Goal: Task Accomplishment & Management: Use online tool/utility

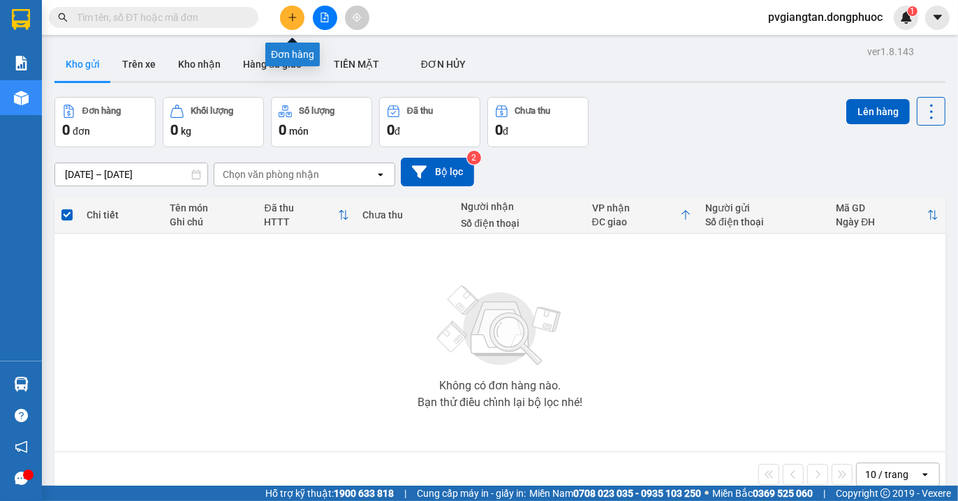
click at [288, 15] on icon "plus" at bounding box center [293, 18] width 10 height 10
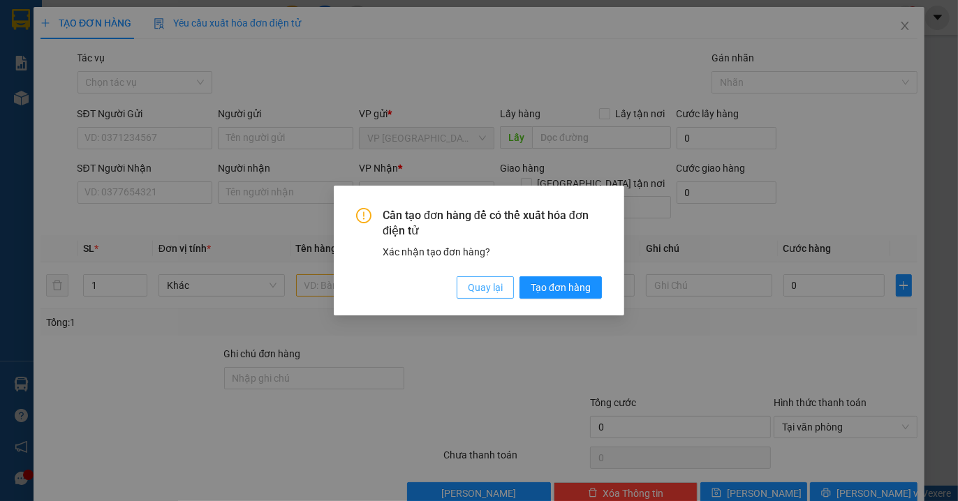
click at [491, 292] on span "Quay lại" at bounding box center [485, 287] width 35 height 15
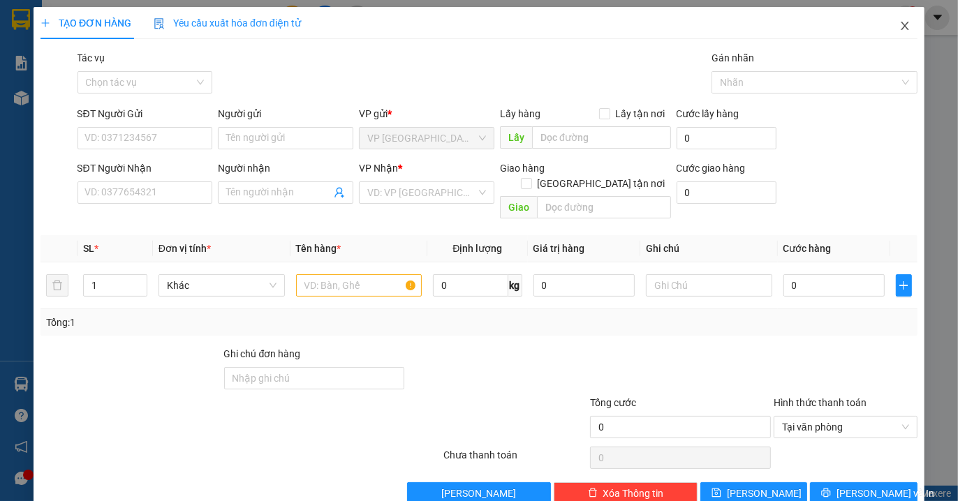
click at [899, 26] on icon "close" at bounding box center [904, 25] width 11 height 11
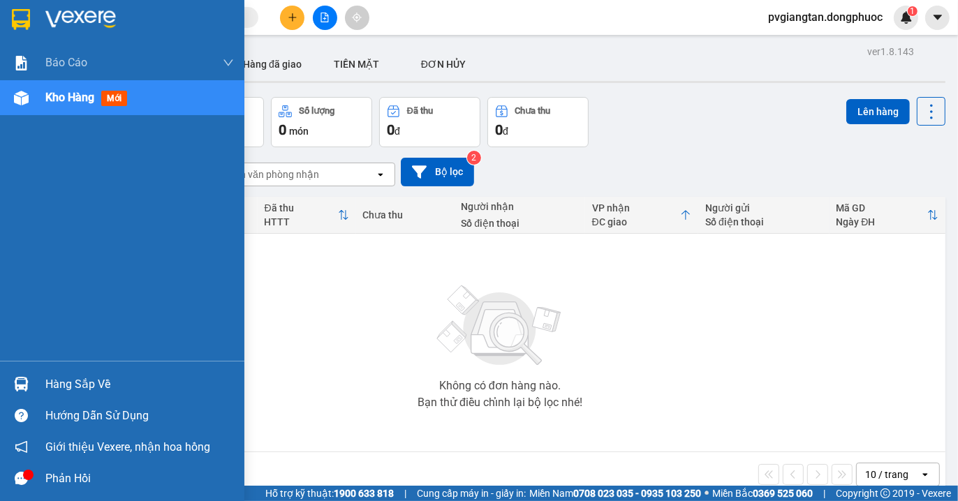
click at [89, 100] on span "Kho hàng" at bounding box center [69, 97] width 49 height 13
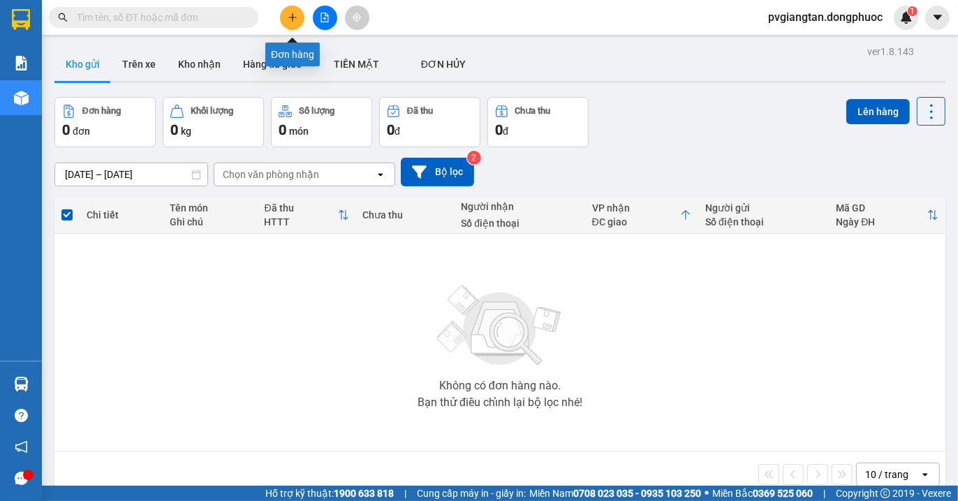
click at [300, 17] on button at bounding box center [292, 18] width 24 height 24
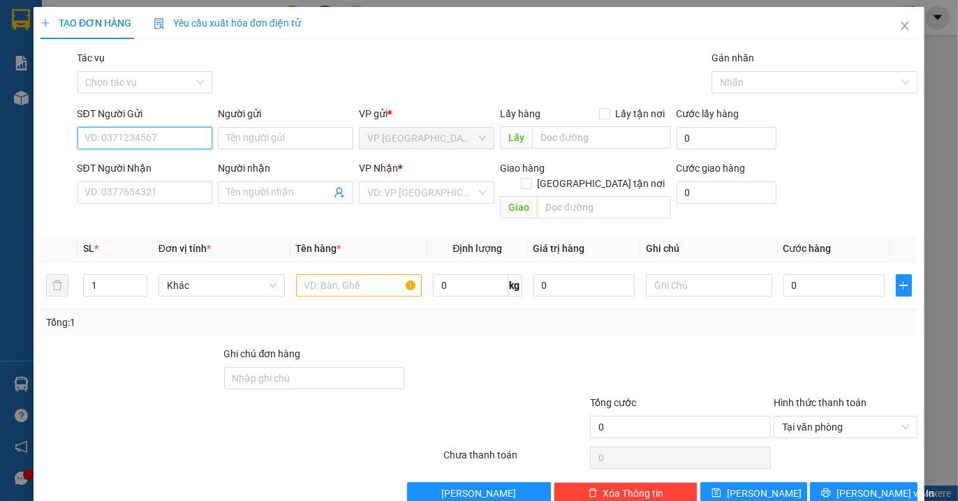
click at [120, 134] on input "SĐT Người Gửi" at bounding box center [145, 138] width 135 height 22
click at [159, 163] on div "0908141308 - [PERSON_NAME]" at bounding box center [153, 166] width 138 height 15
type input "0908141308"
type input "THANH"
type input "0932342349"
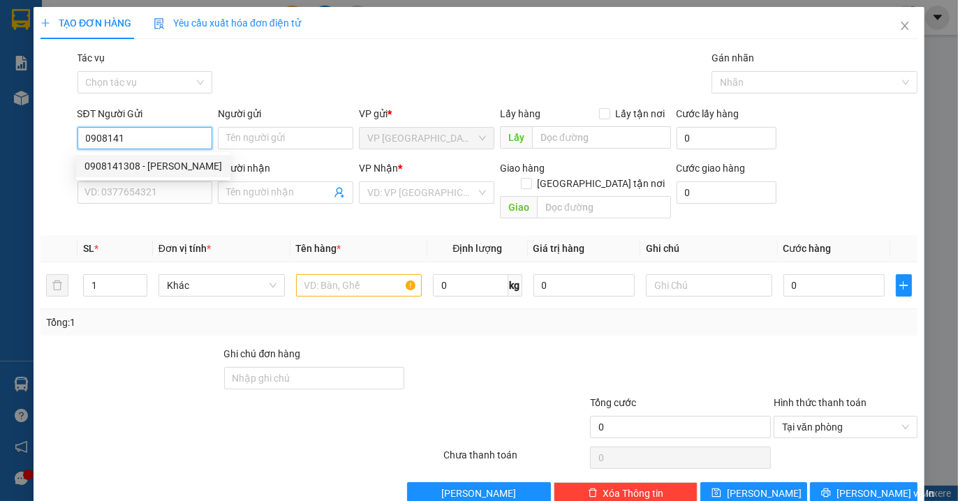
type input "NAM"
type input "30.000"
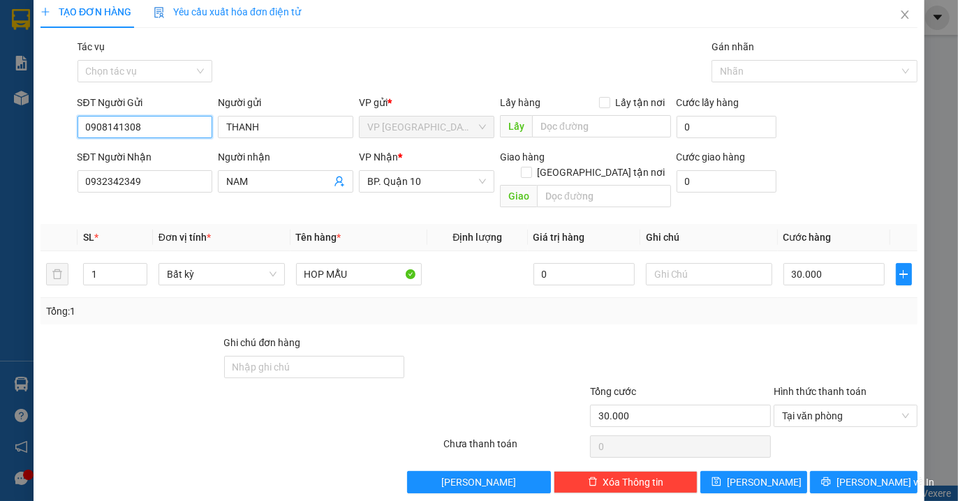
scroll to position [15, 0]
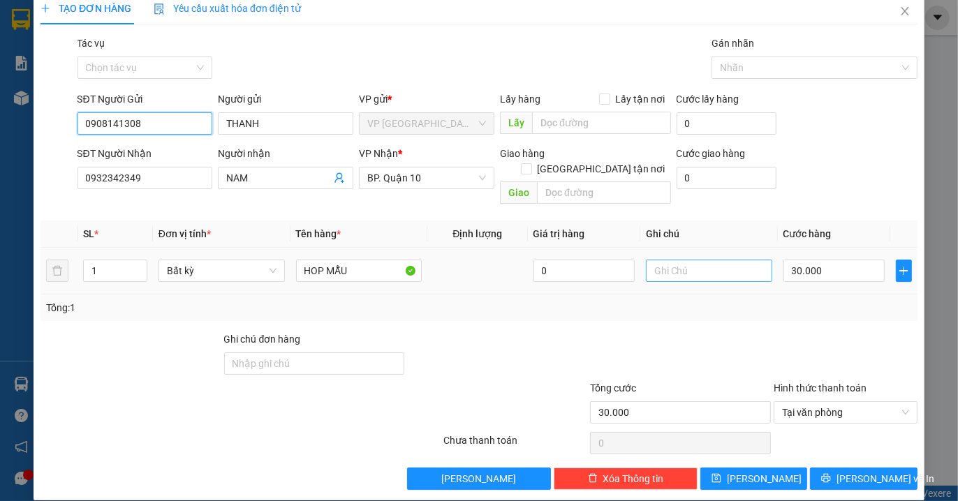
type input "0908141308"
click at [693, 260] on input "text" at bounding box center [709, 271] width 126 height 22
type input "HKĐ"
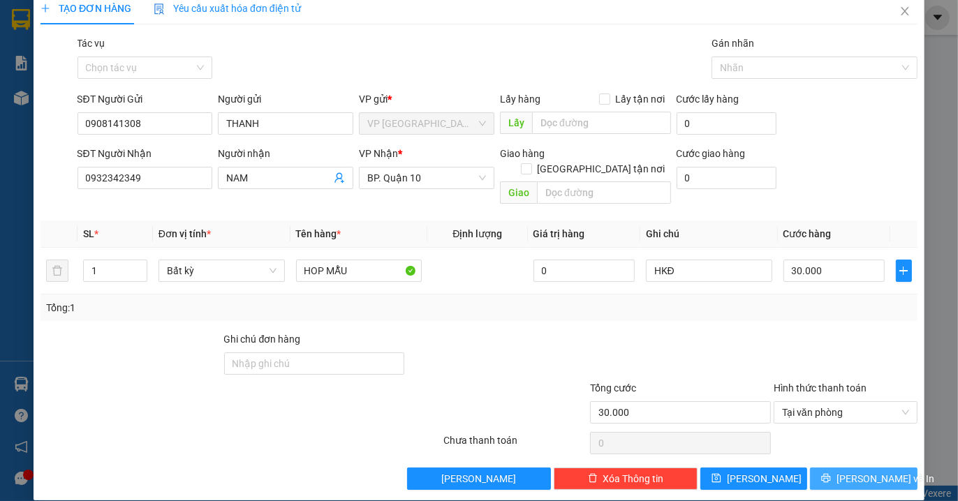
click at [855, 471] on span "[PERSON_NAME] và In" at bounding box center [886, 478] width 98 height 15
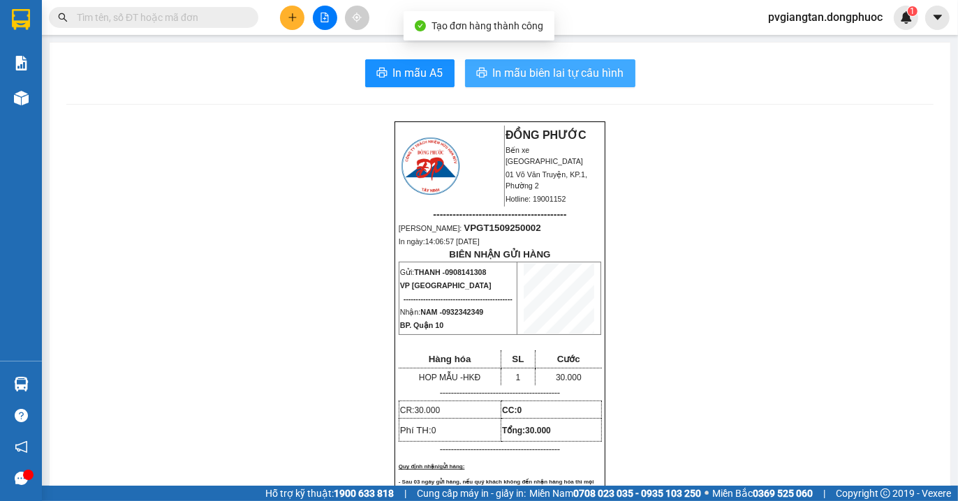
click at [500, 74] on span "In mẫu biên lai tự cấu hình" at bounding box center [558, 72] width 131 height 17
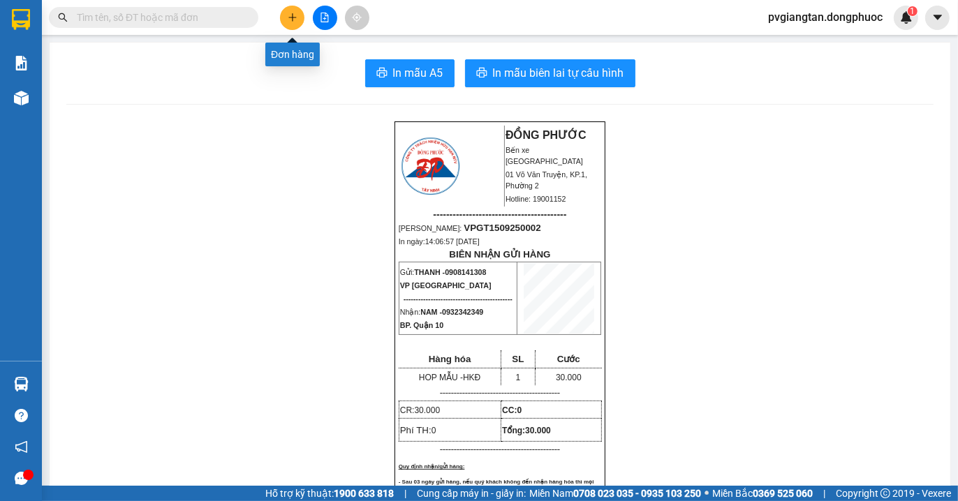
click at [295, 13] on icon "plus" at bounding box center [293, 18] width 10 height 10
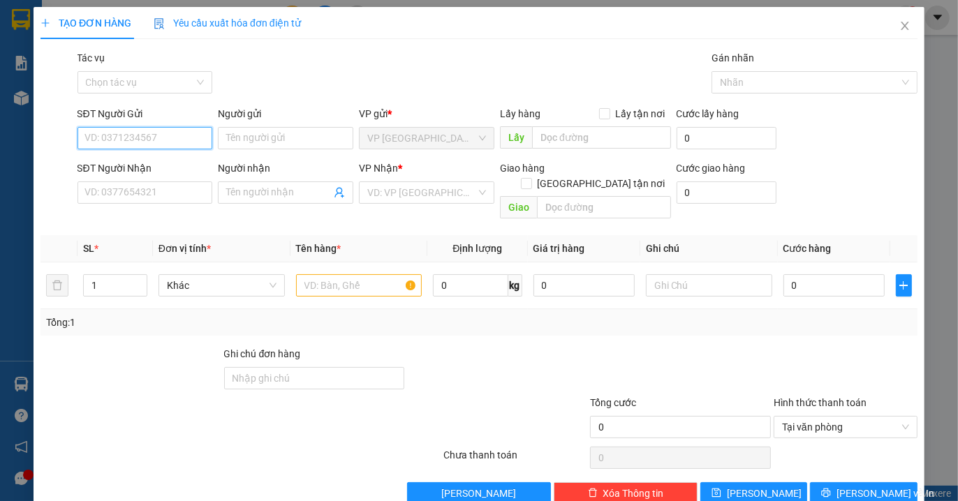
click at [119, 138] on input "SĐT Người Gửi" at bounding box center [145, 138] width 135 height 22
click at [178, 163] on div "0908141308 - [PERSON_NAME]" at bounding box center [153, 166] width 138 height 15
type input "0908141308"
type input "THANH"
type input "0932342349"
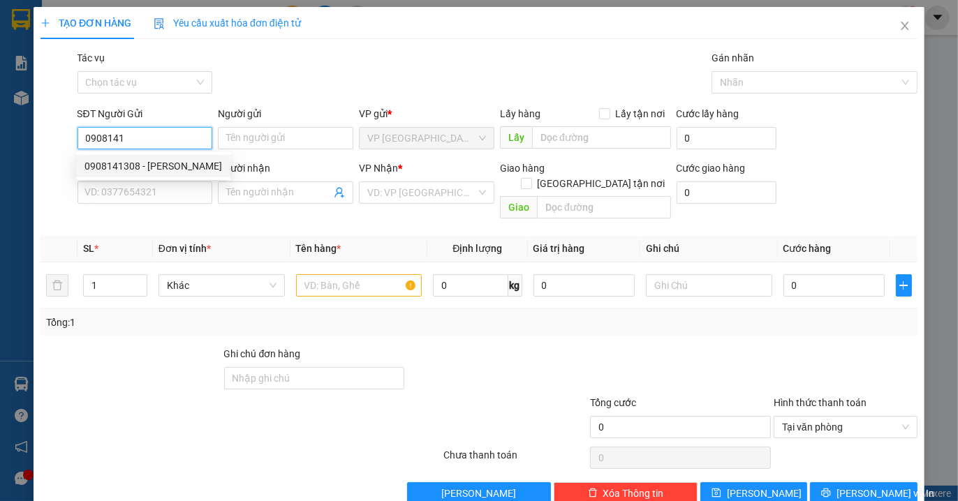
type input "NAM"
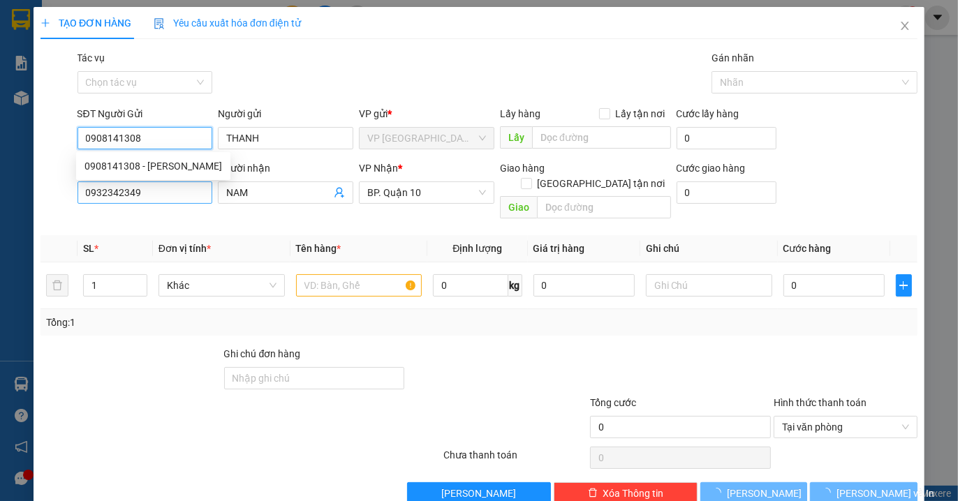
type input "30.000"
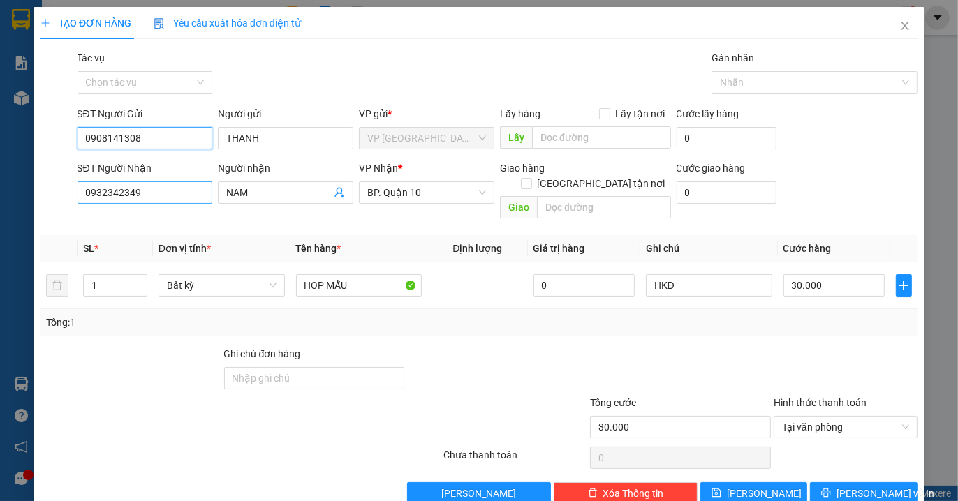
type input "0908141308"
drag, startPoint x: 141, startPoint y: 192, endPoint x: 59, endPoint y: 196, distance: 82.5
click at [59, 196] on div "SĐT Người Nhận 0932342349 0932342349 Người nhận NAM VP Nhận * BP. Quận 10 Giao …" at bounding box center [479, 193] width 880 height 64
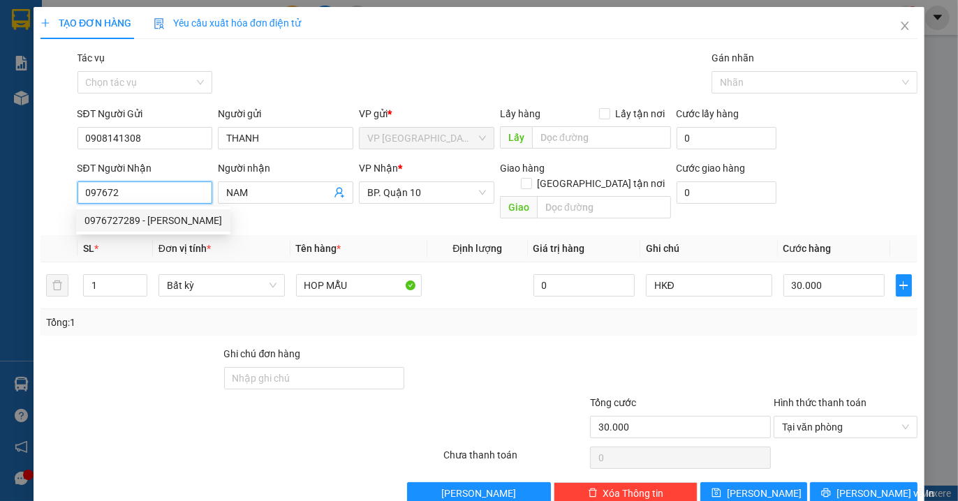
click at [186, 226] on div "0976727289 - [PERSON_NAME]" at bounding box center [153, 220] width 138 height 15
type input "0976727289"
type input "VIET"
type input "0976727289"
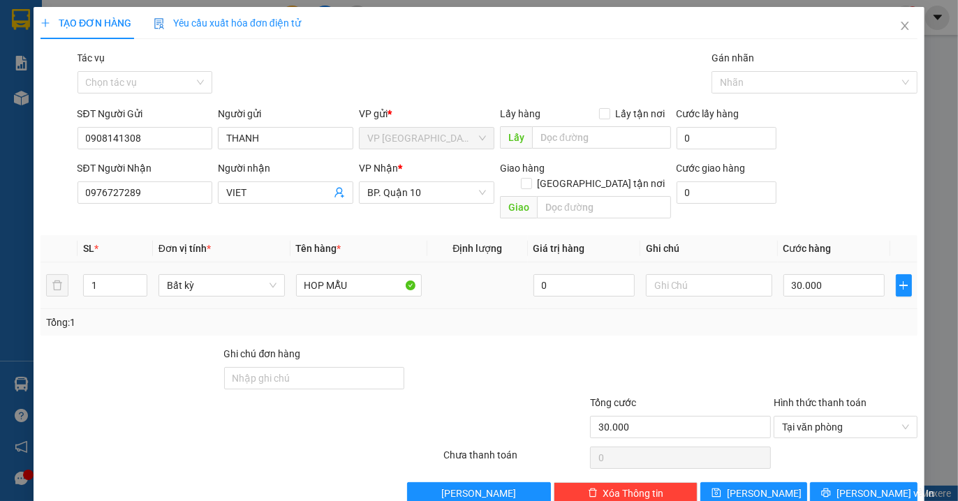
click at [689, 282] on div at bounding box center [709, 286] width 126 height 28
click at [690, 274] on input "text" at bounding box center [709, 285] width 126 height 22
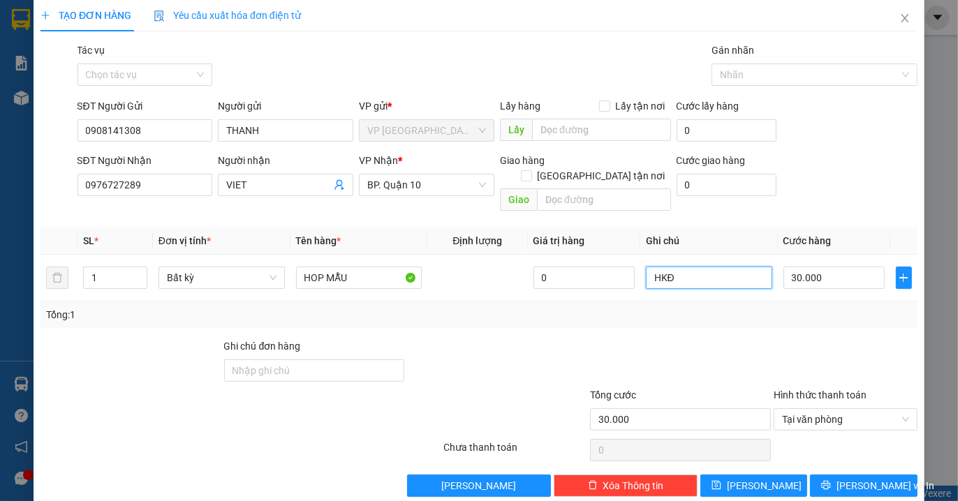
scroll to position [15, 0]
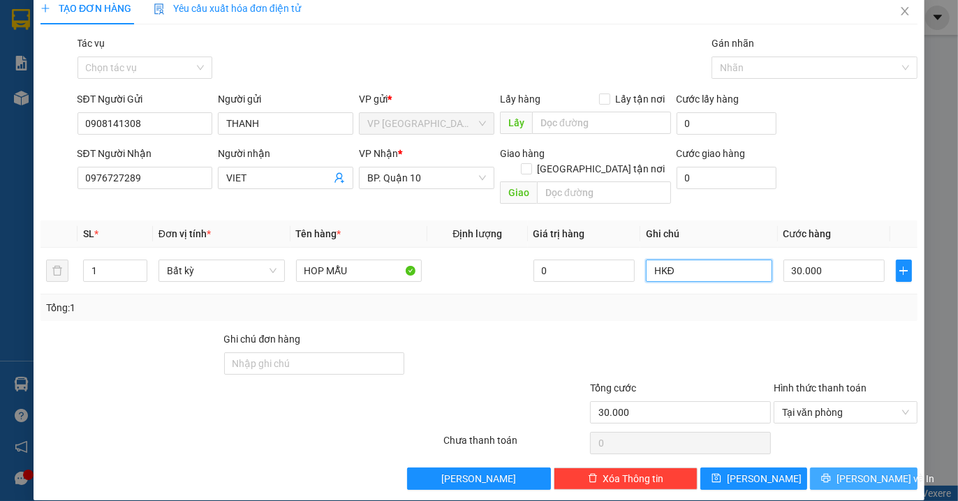
type input "HKĐ"
click at [841, 471] on span "[PERSON_NAME] và In" at bounding box center [886, 478] width 98 height 15
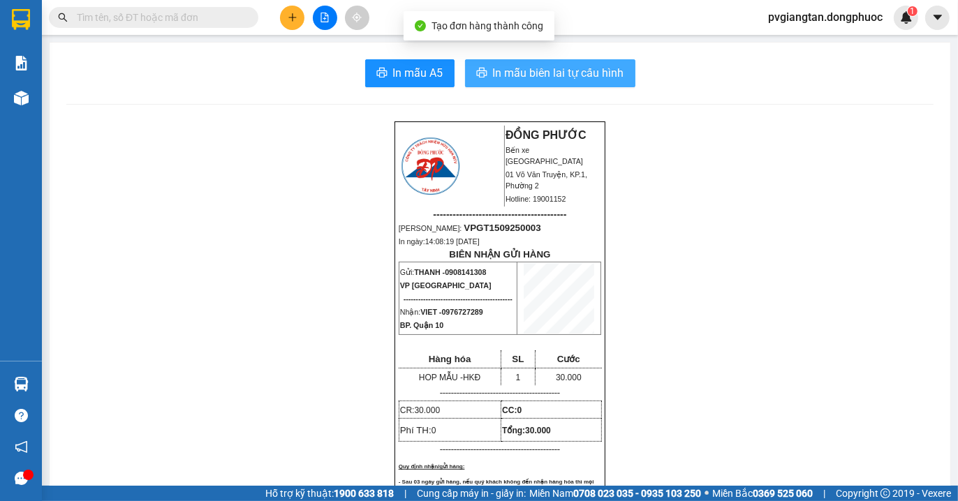
click at [478, 71] on icon "printer" at bounding box center [481, 73] width 10 height 10
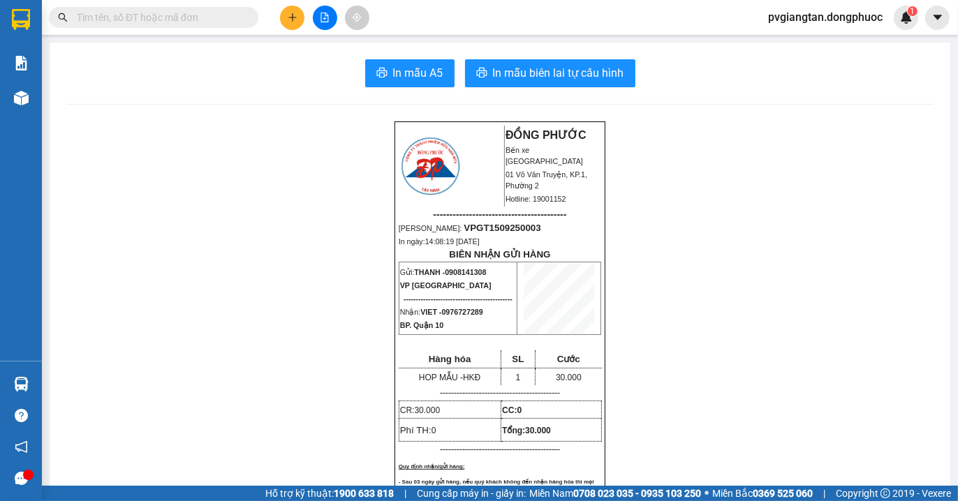
click at [289, 11] on button at bounding box center [292, 18] width 24 height 24
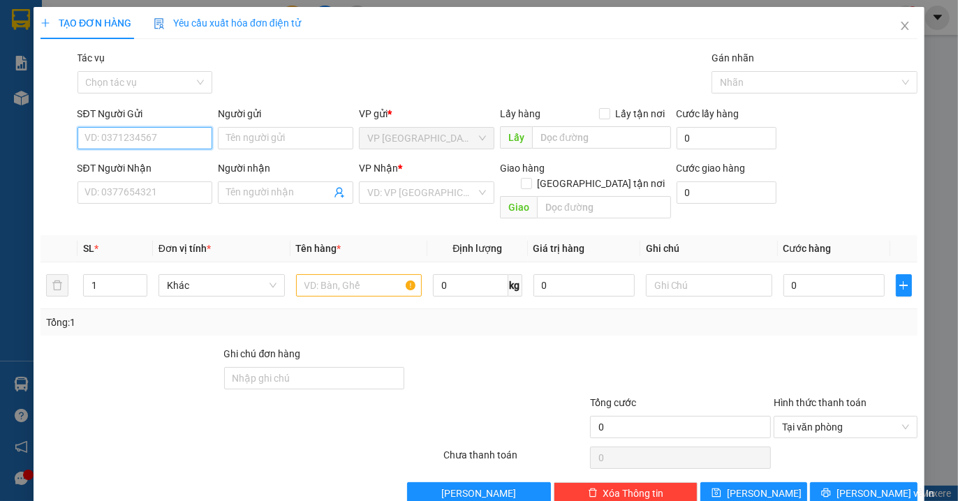
click at [138, 144] on input "SĐT Người Gửi" at bounding box center [145, 138] width 135 height 22
type input "0986088667"
click at [241, 140] on input "Người gửi" at bounding box center [285, 138] width 135 height 22
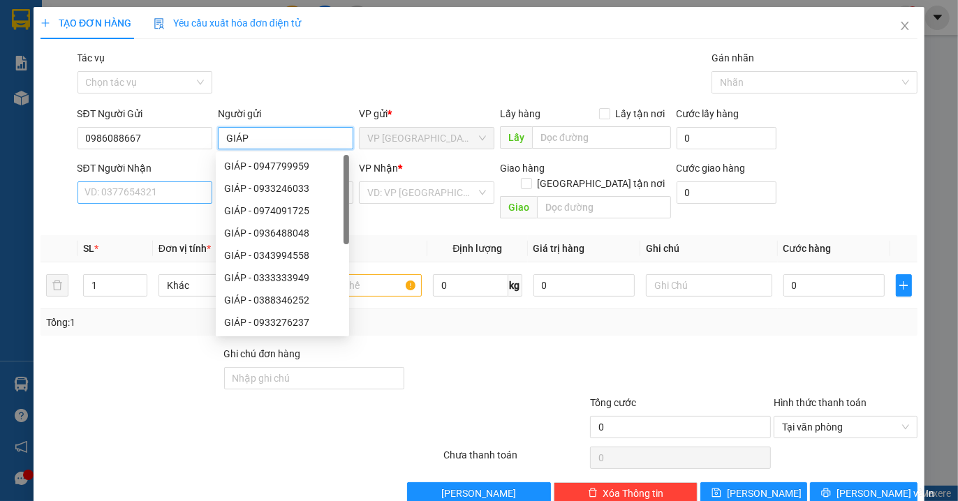
type input "GIÁP"
click at [113, 198] on input "SĐT Người Nhận" at bounding box center [145, 193] width 135 height 22
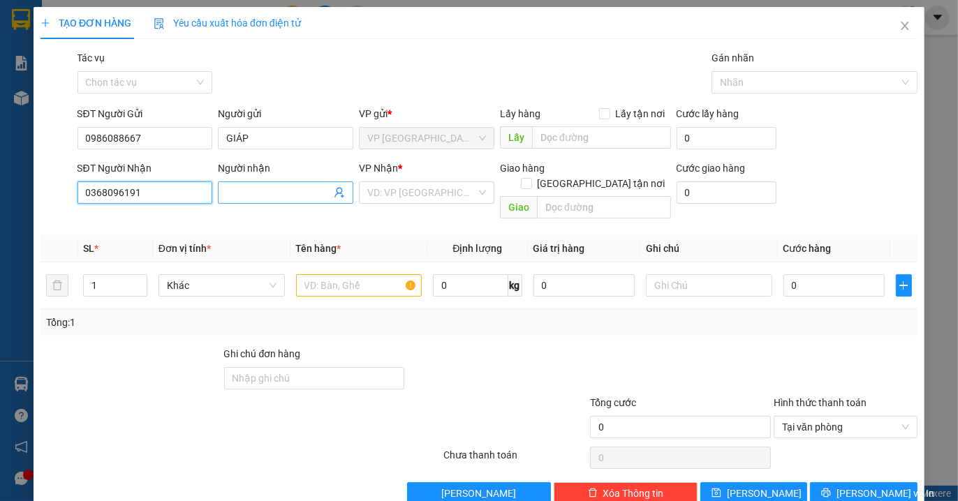
type input "0368096191"
click at [256, 187] on input "Người nhận" at bounding box center [278, 192] width 105 height 15
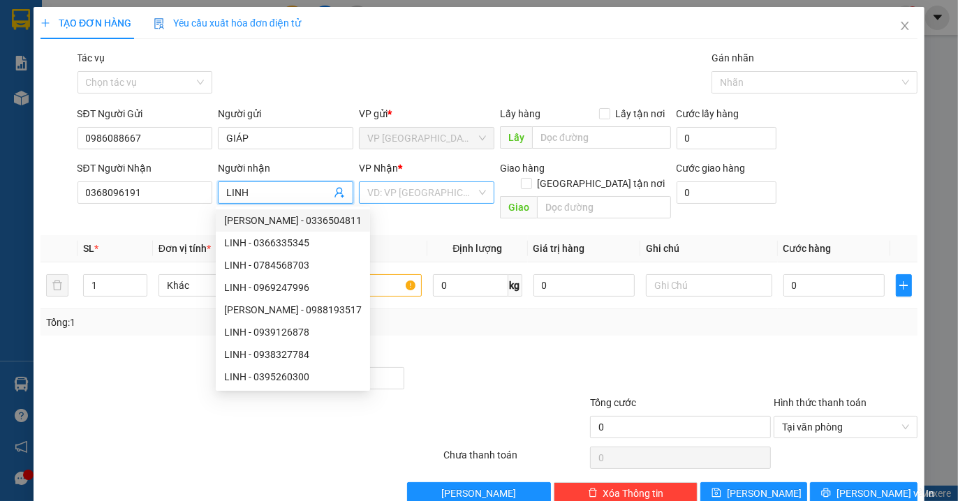
type input "LINH"
click at [394, 198] on input "search" at bounding box center [421, 192] width 109 height 21
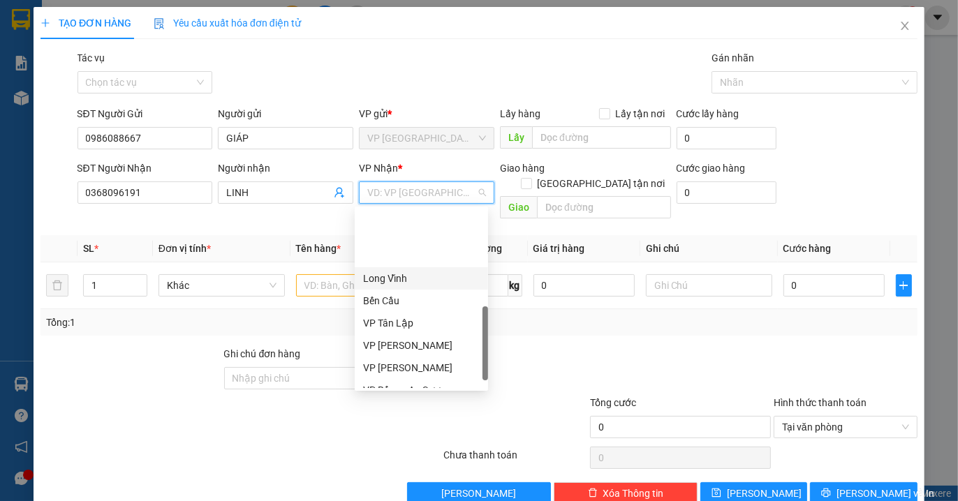
scroll to position [358, 0]
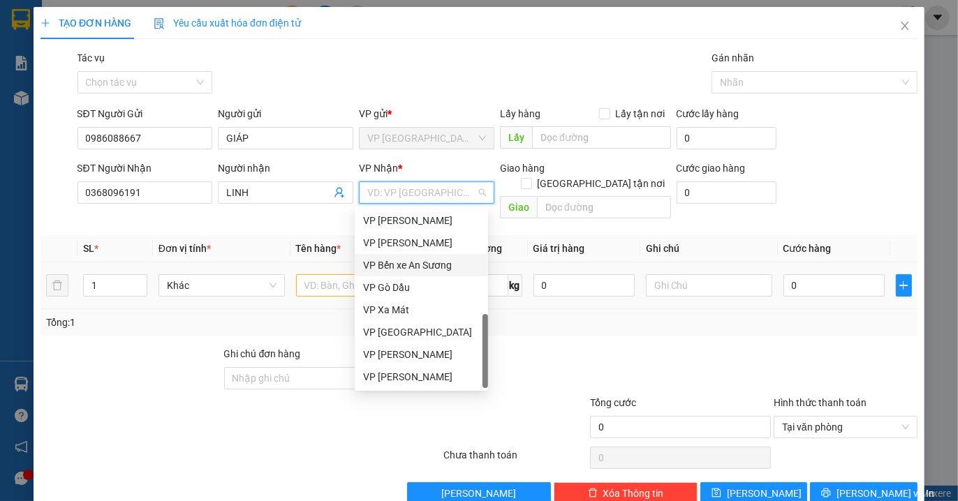
click at [450, 264] on div "VP Bến xe An Sương" at bounding box center [421, 265] width 117 height 15
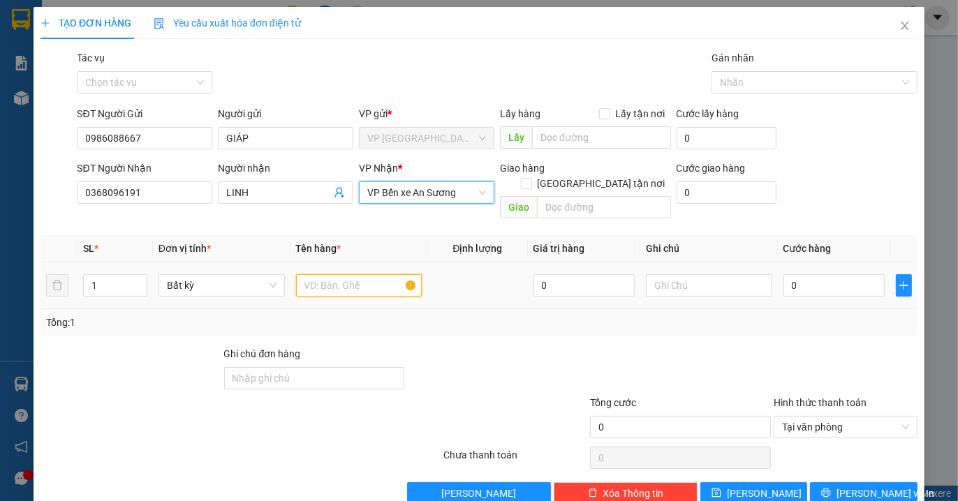
click at [334, 274] on input "text" at bounding box center [359, 285] width 126 height 22
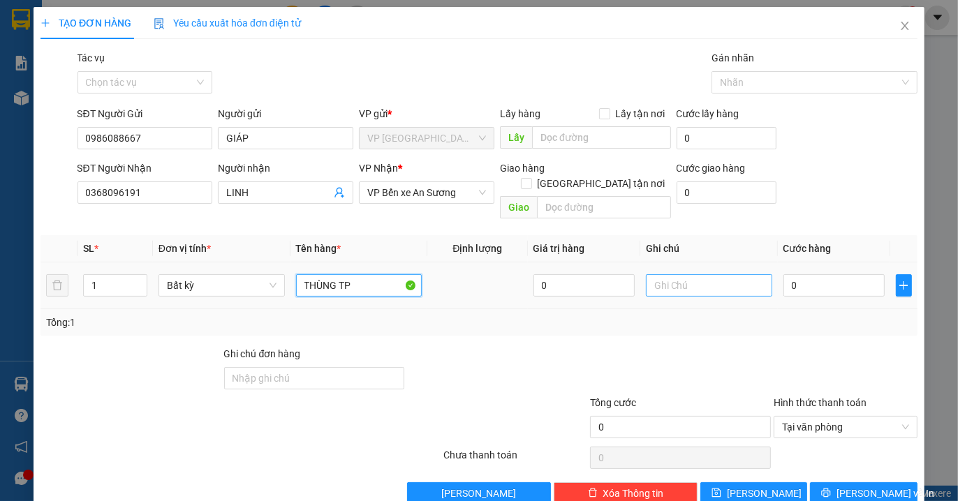
type input "THÙNG TP"
click at [673, 274] on input "text" at bounding box center [709, 285] width 126 height 22
type input "HKĐ"
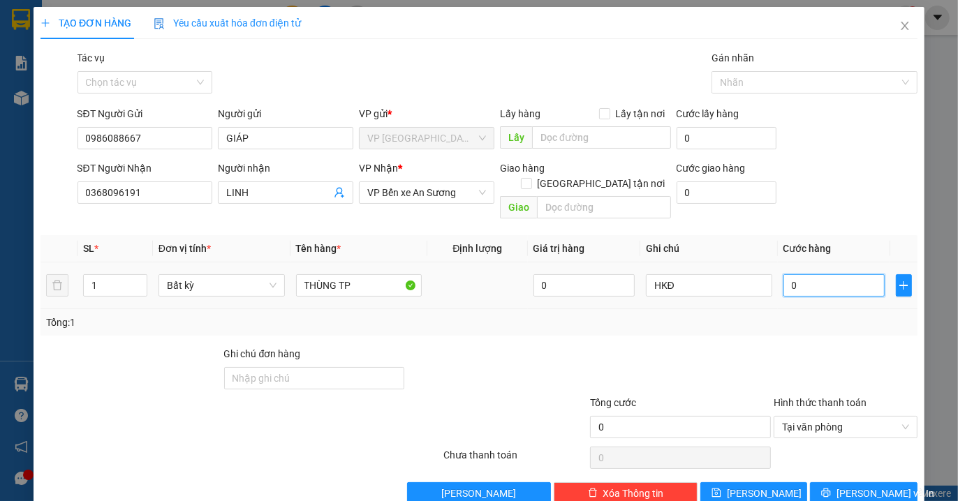
click at [860, 274] on input "0" at bounding box center [834, 285] width 101 height 22
type input "3"
type input "30"
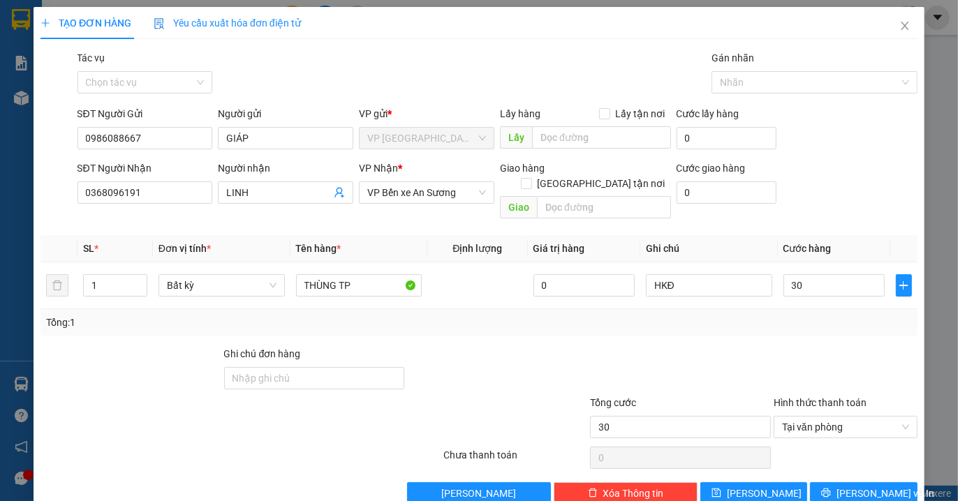
click at [853, 373] on div at bounding box center [845, 370] width 147 height 49
type input "30.000"
click at [854, 486] on span "[PERSON_NAME] và In" at bounding box center [886, 493] width 98 height 15
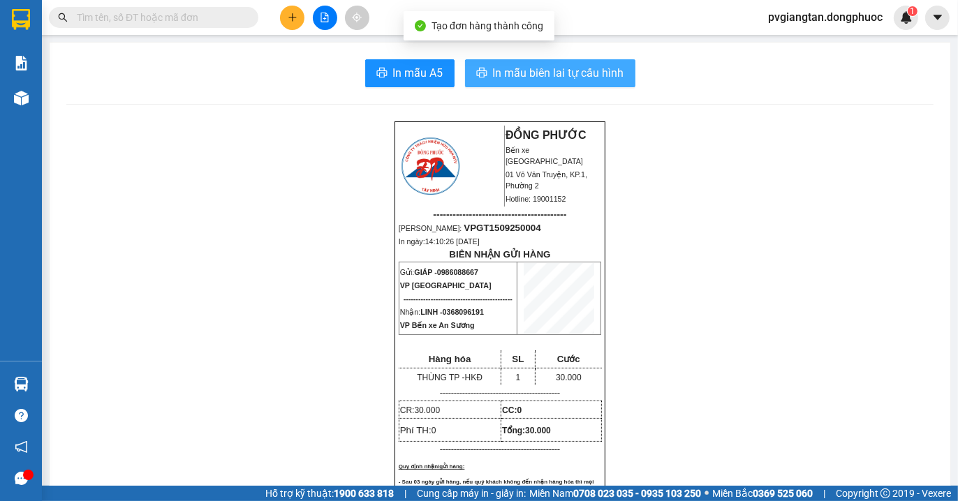
drag, startPoint x: 561, startPoint y: 72, endPoint x: 680, endPoint y: 59, distance: 119.4
click at [561, 72] on span "In mẫu biên lai tự cấu hình" at bounding box center [558, 72] width 131 height 17
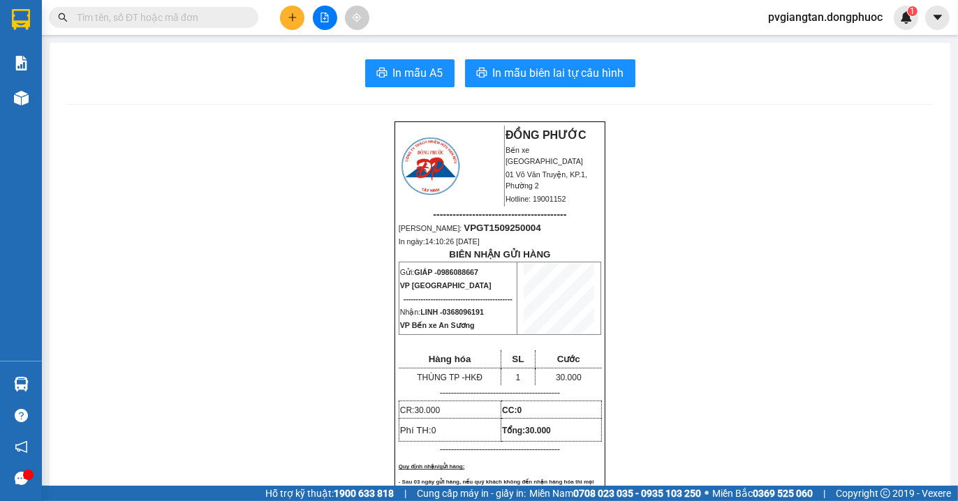
click at [281, 15] on button at bounding box center [292, 18] width 24 height 24
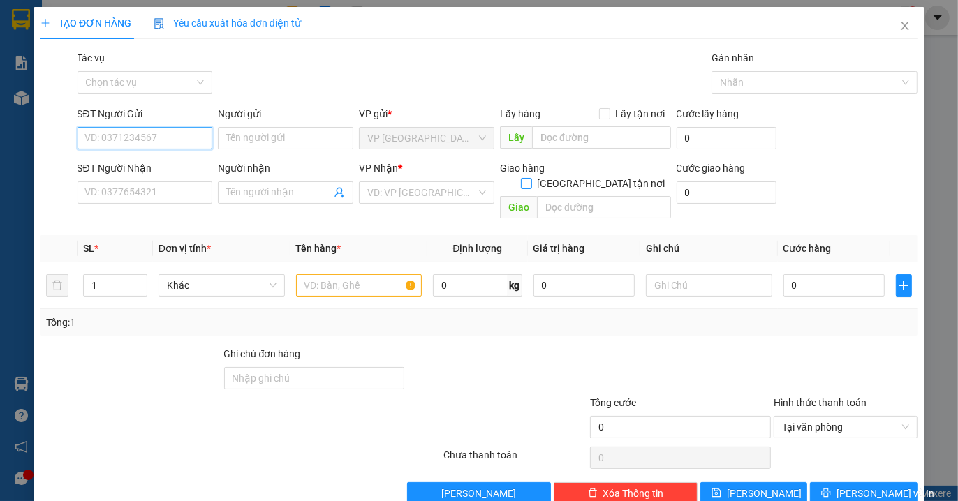
drag, startPoint x: 172, startPoint y: 135, endPoint x: 640, endPoint y: 168, distance: 469.0
click at [173, 135] on input "SĐT Người Gửi" at bounding box center [145, 138] width 135 height 22
type input "0911600222"
click at [256, 131] on input "Người gửi" at bounding box center [285, 138] width 135 height 22
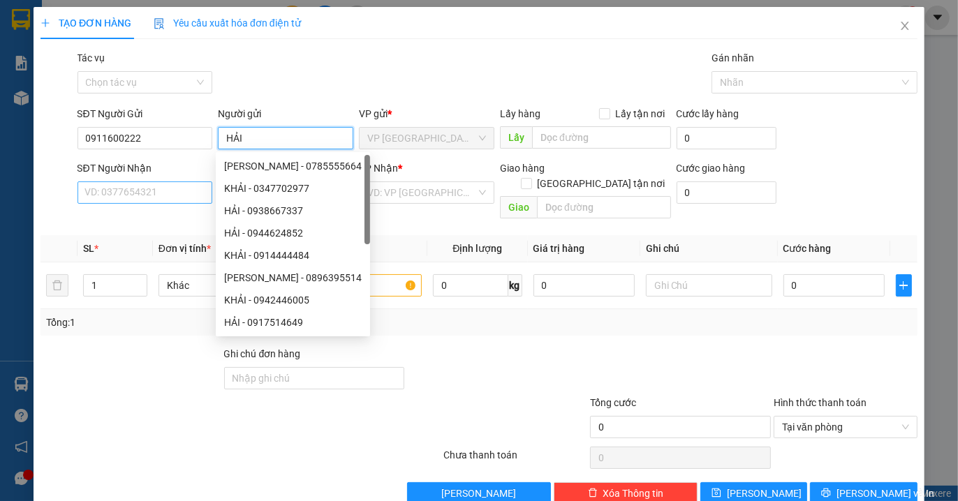
type input "HẢI"
click at [92, 194] on input "SĐT Người Nhận" at bounding box center [145, 193] width 135 height 22
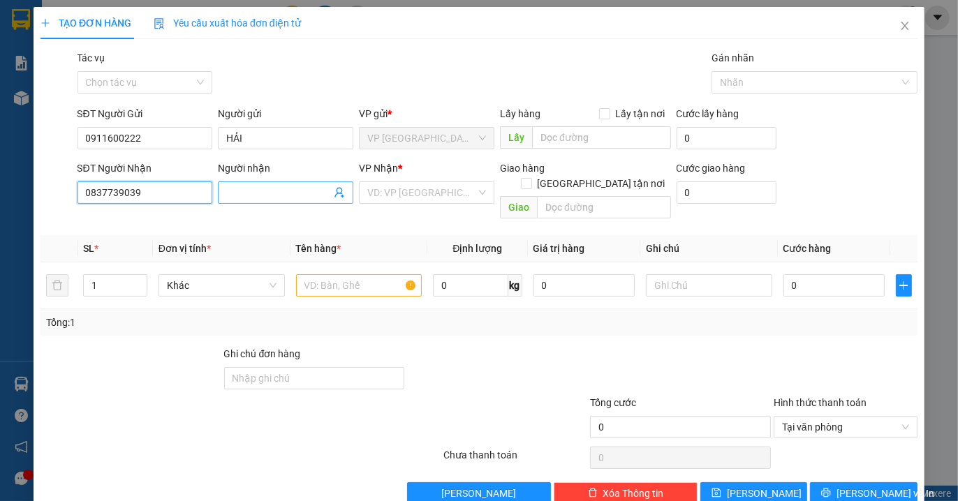
type input "0837739039"
click at [228, 189] on input "Người nhận" at bounding box center [278, 192] width 105 height 15
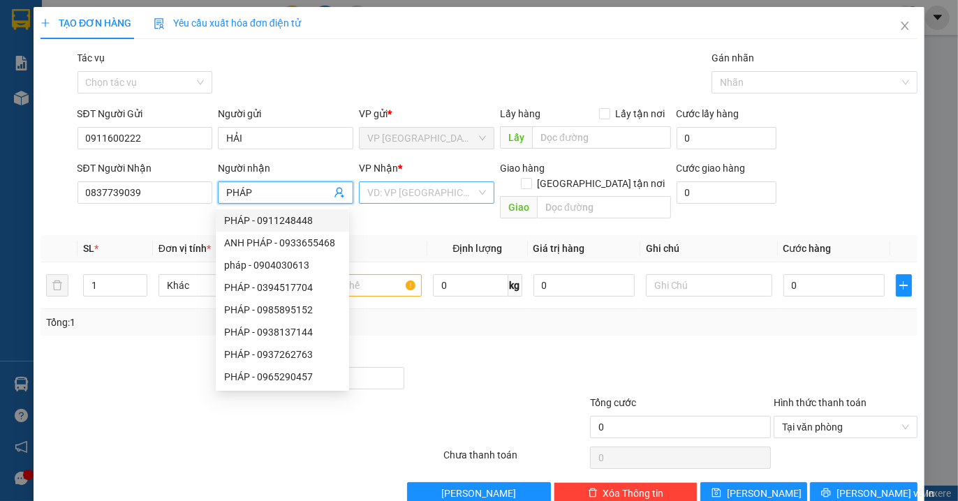
type input "PHÁP"
click at [395, 190] on input "search" at bounding box center [421, 192] width 109 height 21
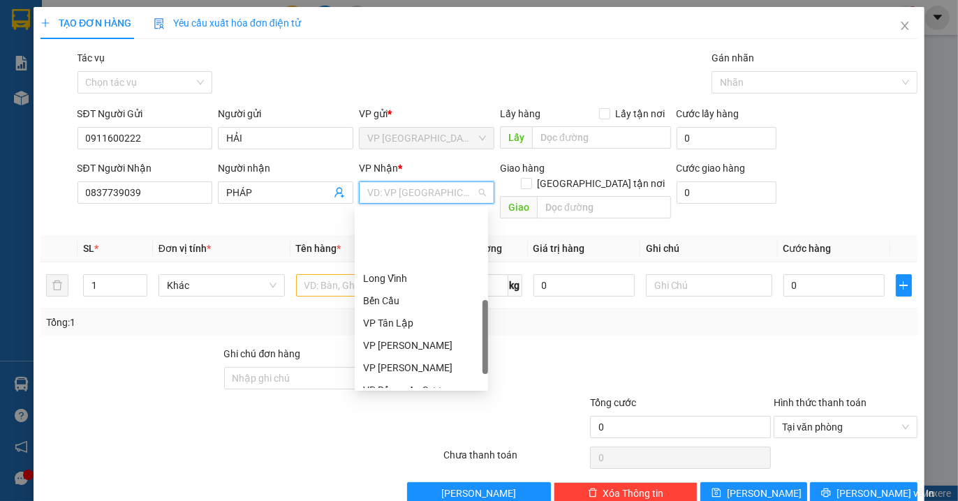
scroll to position [358, 0]
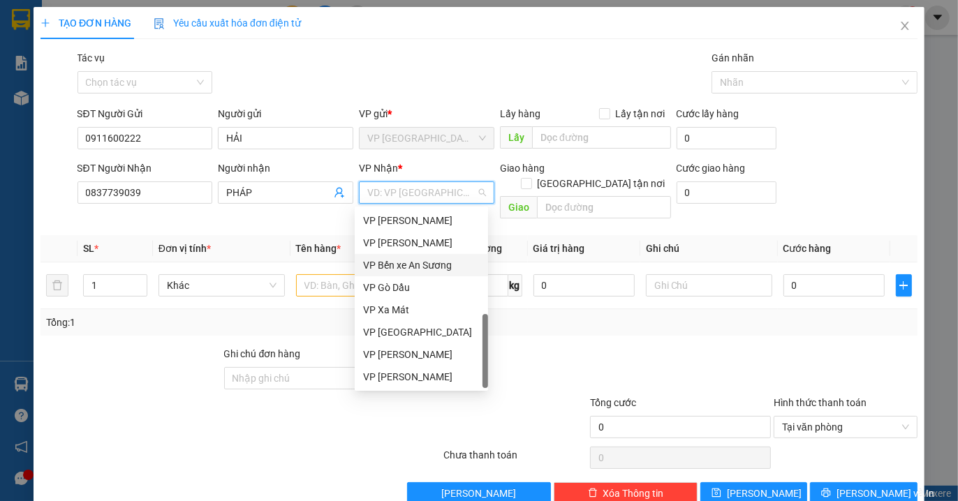
click at [432, 263] on div "VP Bến xe An Sương" at bounding box center [421, 265] width 117 height 15
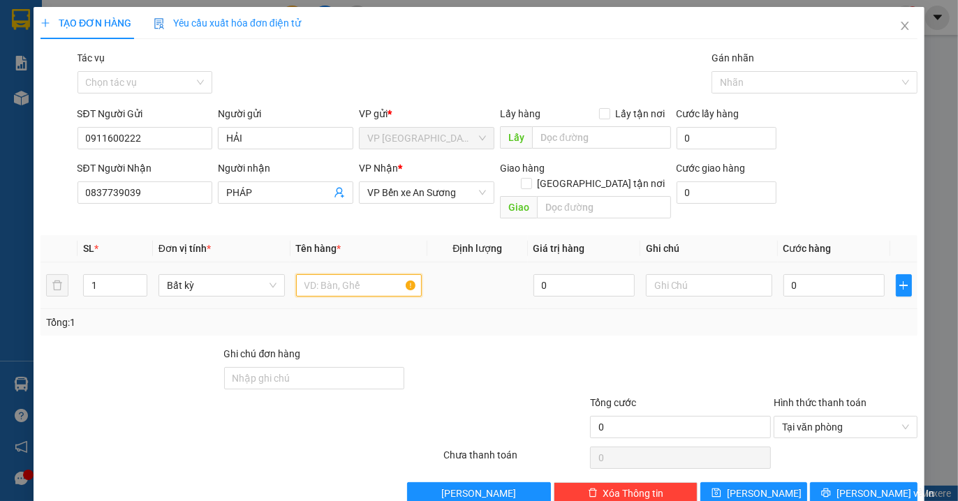
click at [378, 274] on input "text" at bounding box center [359, 285] width 126 height 22
type input "BSX"
click at [800, 274] on input "0" at bounding box center [834, 285] width 101 height 22
type input "2"
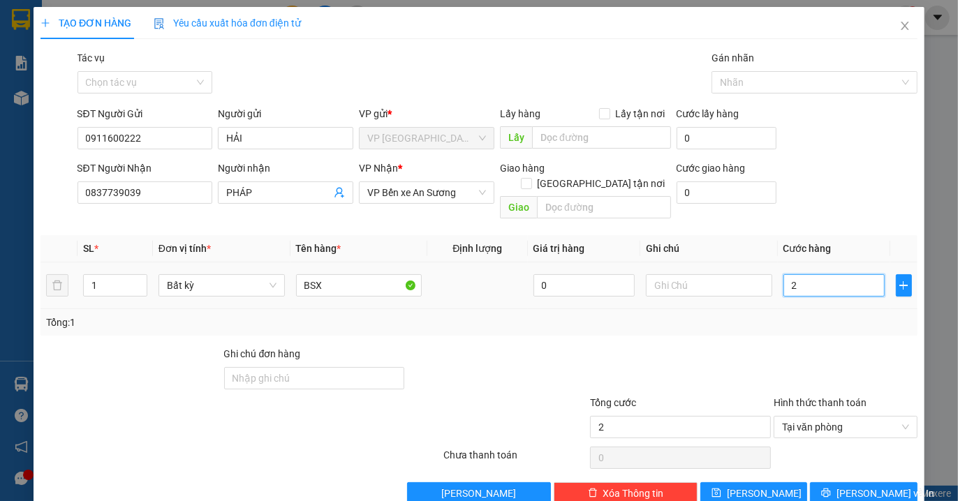
type input "20"
type input "20.000"
click at [772, 346] on div at bounding box center [845, 370] width 147 height 49
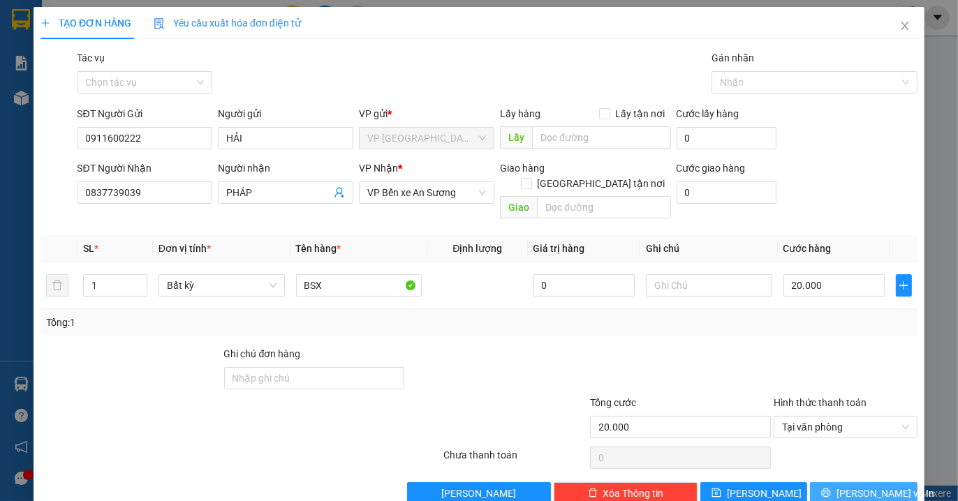
click at [831, 488] on icon "printer" at bounding box center [826, 493] width 10 height 10
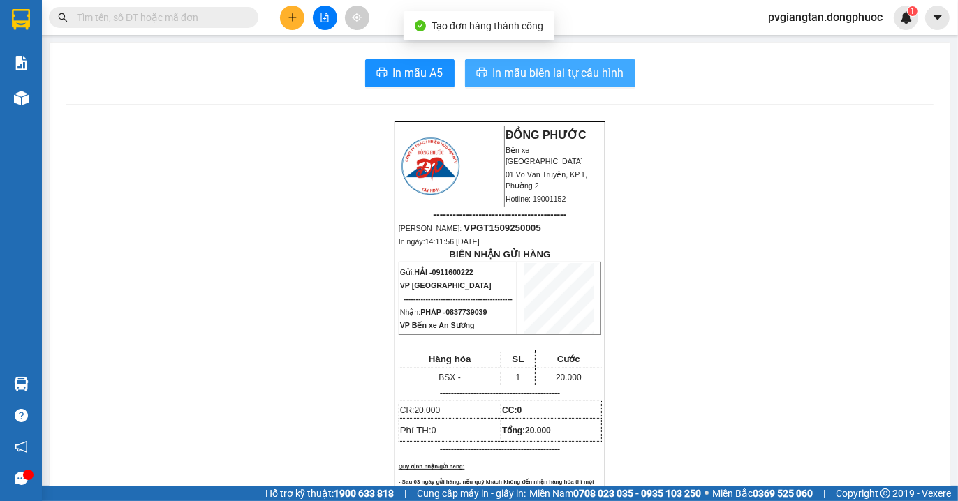
click at [564, 73] on span "In mẫu biên lai tự cấu hình" at bounding box center [558, 72] width 131 height 17
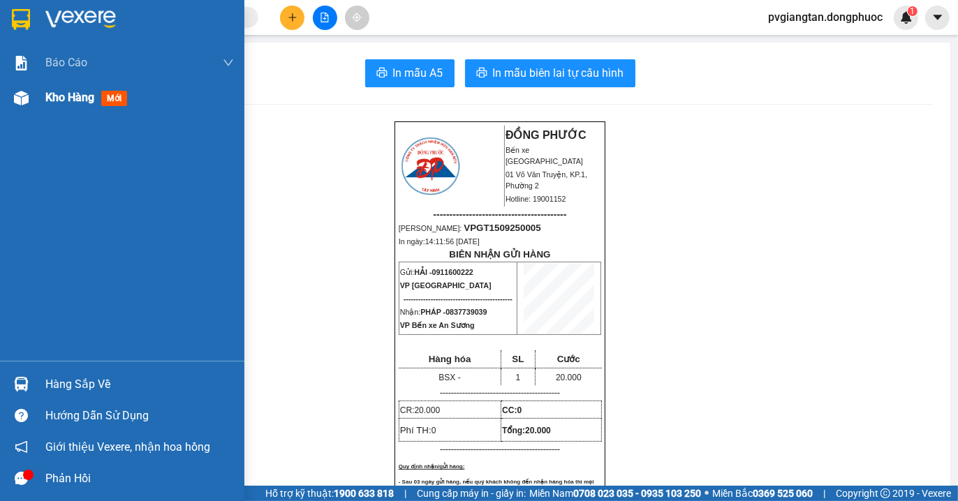
click at [66, 100] on span "Kho hàng" at bounding box center [69, 97] width 49 height 13
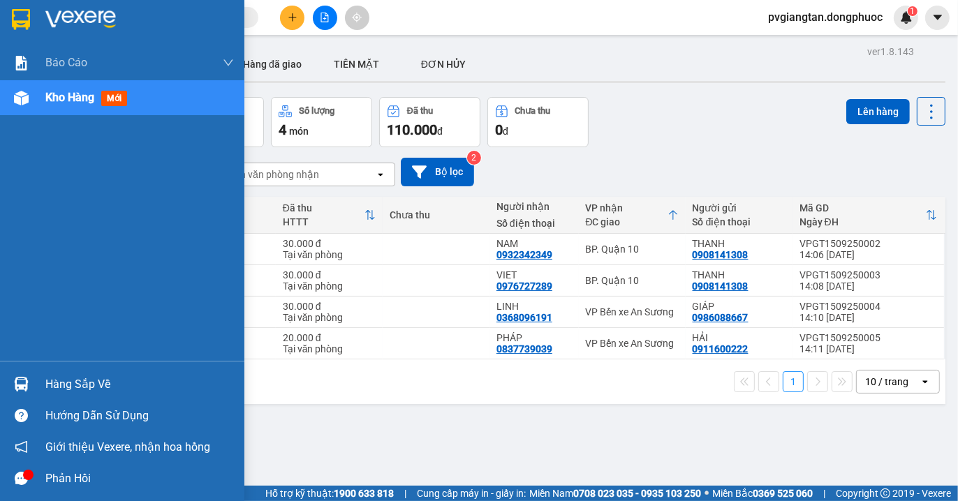
click at [61, 382] on div "Hàng sắp về" at bounding box center [139, 384] width 189 height 21
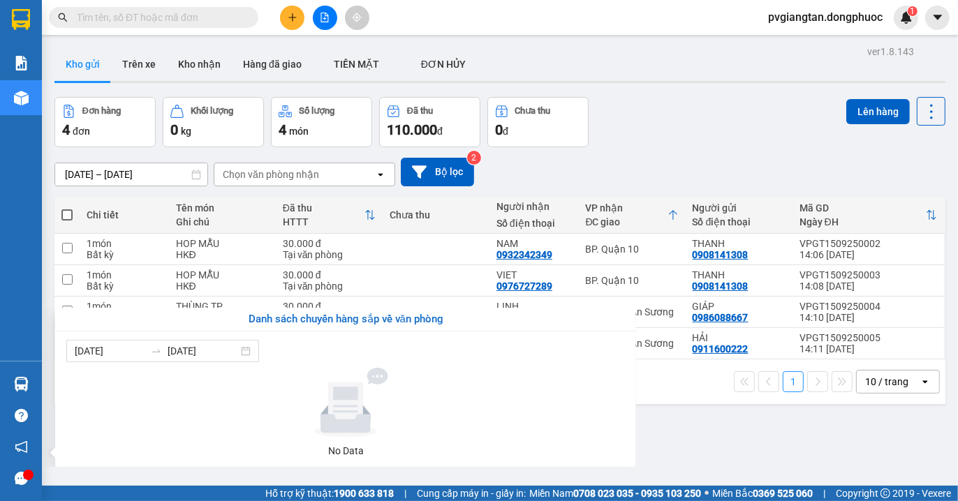
click at [696, 424] on section "Kết quả tìm kiếm ( 0 ) Bộ lọc No Data pvgiangtan.dongphuoc 1 Báo cáo Mẫu 1: Báo…" at bounding box center [479, 250] width 958 height 501
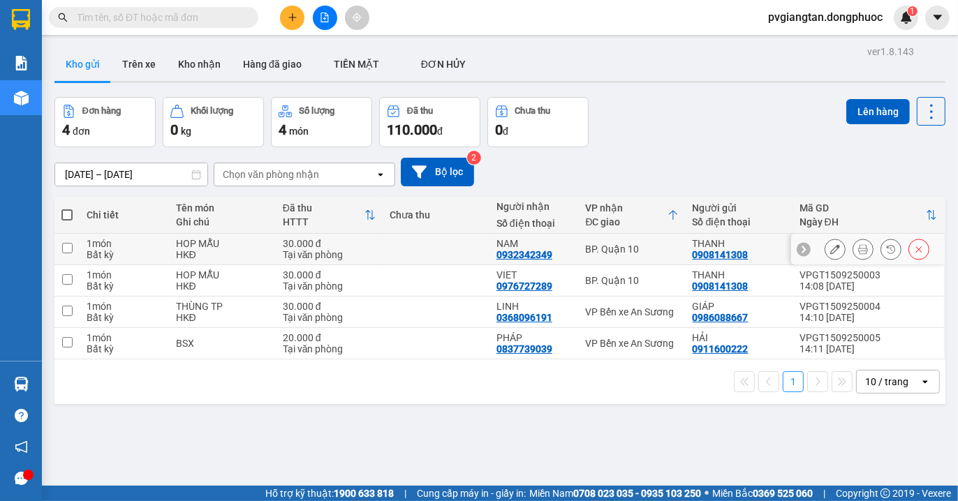
click at [669, 246] on div "BP. Quận 10" at bounding box center [632, 249] width 93 height 11
checkbox input "true"
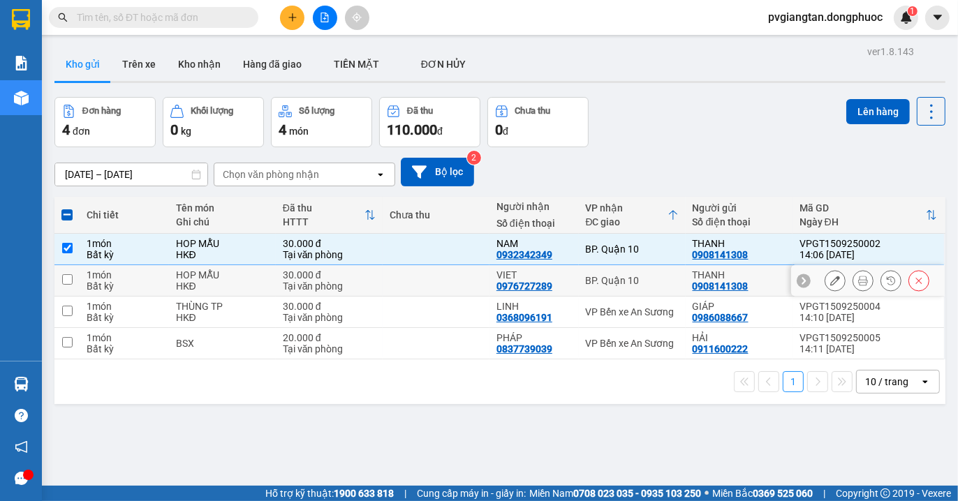
click at [661, 270] on td "BP. Quận 10" at bounding box center [632, 280] width 107 height 31
checkbox input "true"
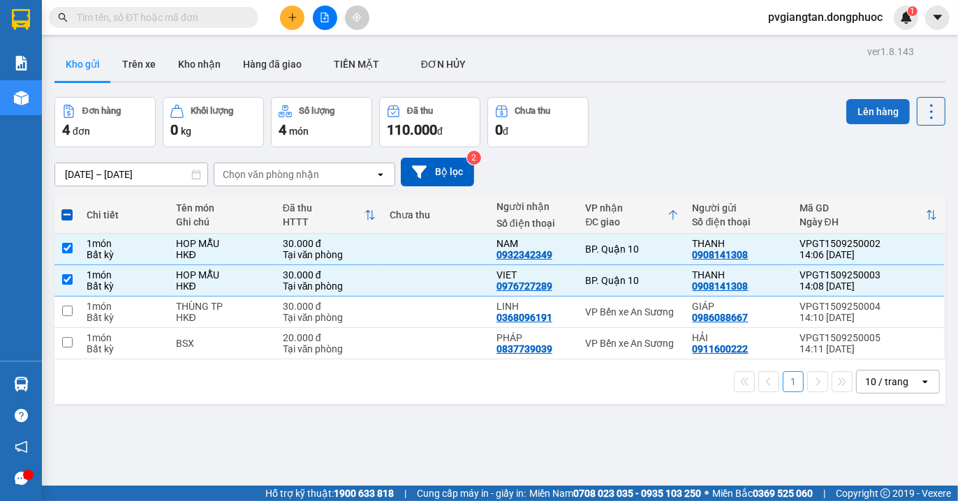
click at [855, 110] on button "Lên hàng" at bounding box center [878, 111] width 64 height 25
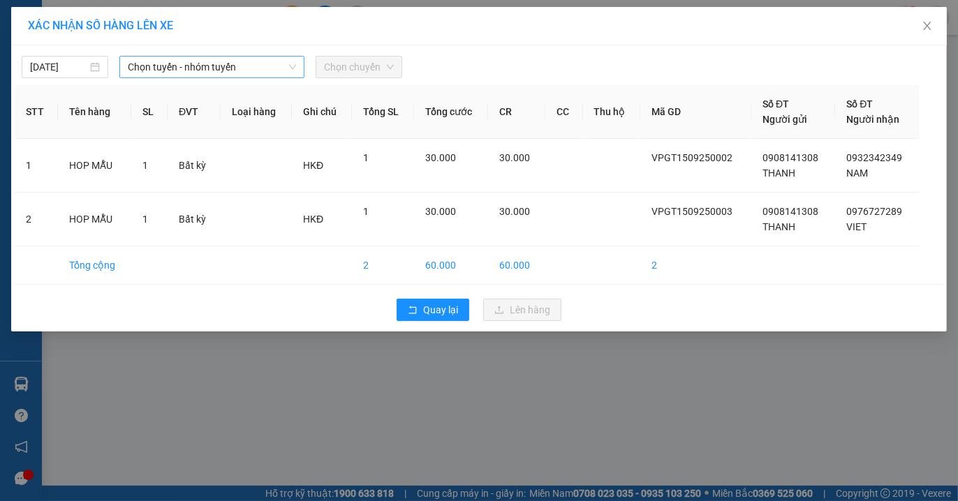
click at [265, 66] on span "Chọn tuyến - nhóm tuyến" at bounding box center [212, 67] width 168 height 21
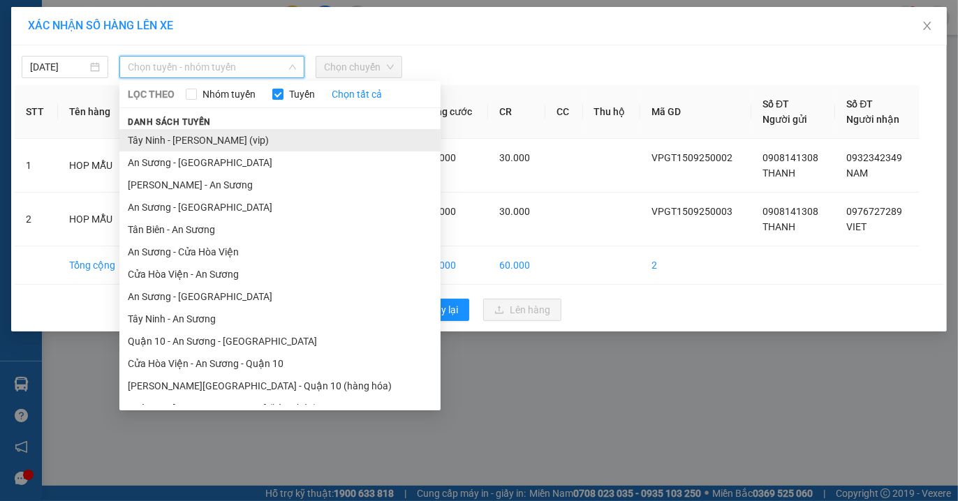
click at [237, 142] on li "Tây Ninh - [PERSON_NAME] (vip)" at bounding box center [279, 140] width 321 height 22
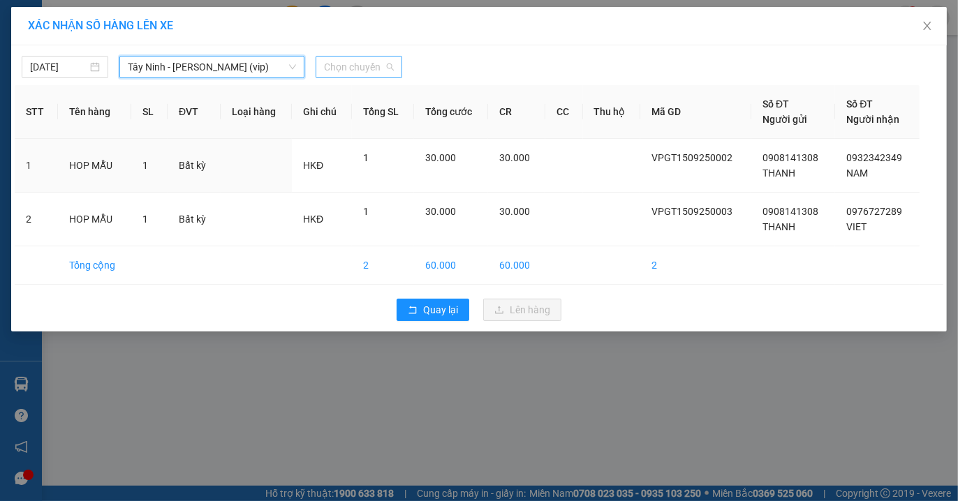
click at [388, 68] on span "Chọn chuyến" at bounding box center [359, 67] width 70 height 21
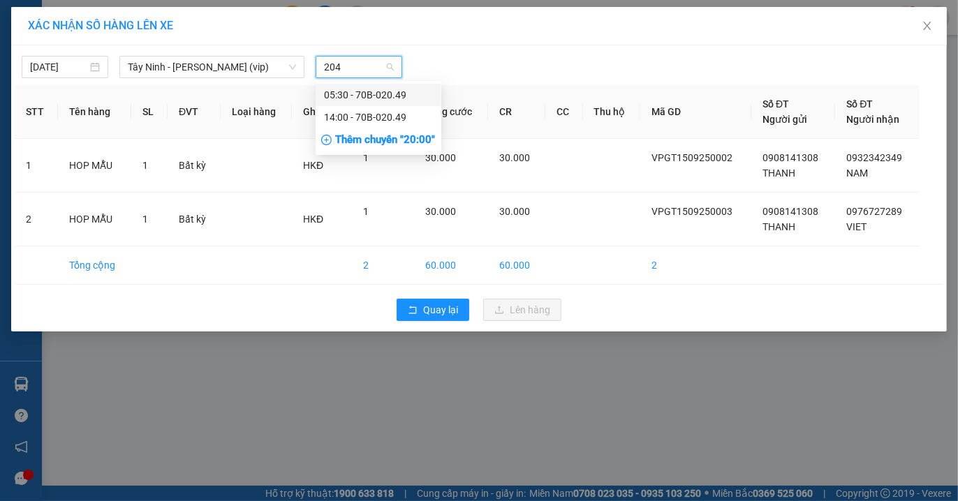
type input "2049"
click at [394, 121] on div "14:00 - 70B-020.49" at bounding box center [378, 117] width 109 height 15
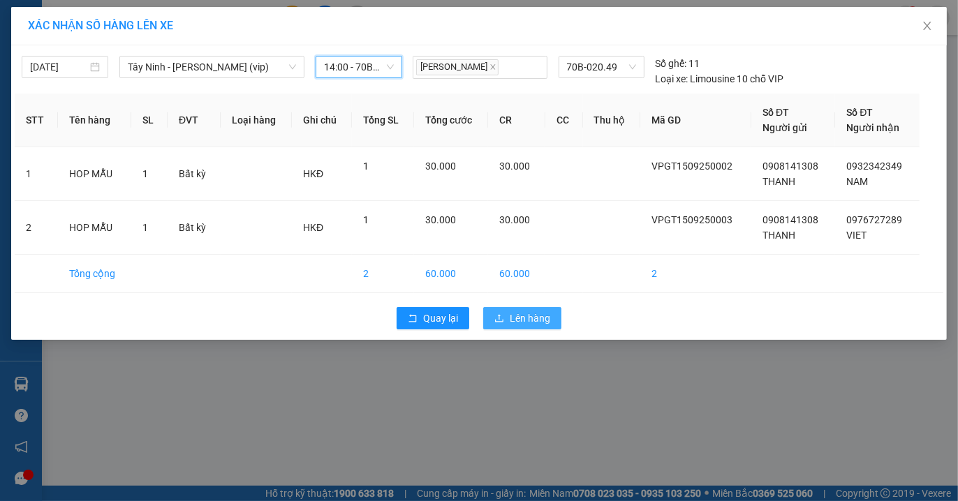
click at [527, 316] on span "Lên hàng" at bounding box center [530, 318] width 41 height 15
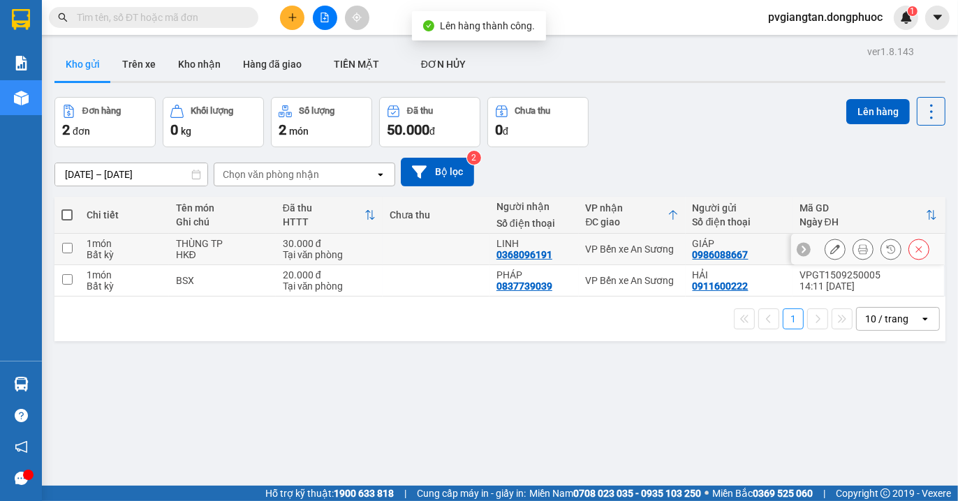
click at [527, 249] on div "0368096191" at bounding box center [525, 254] width 56 height 11
click at [540, 267] on td "PHÁP 0837739039" at bounding box center [534, 280] width 89 height 31
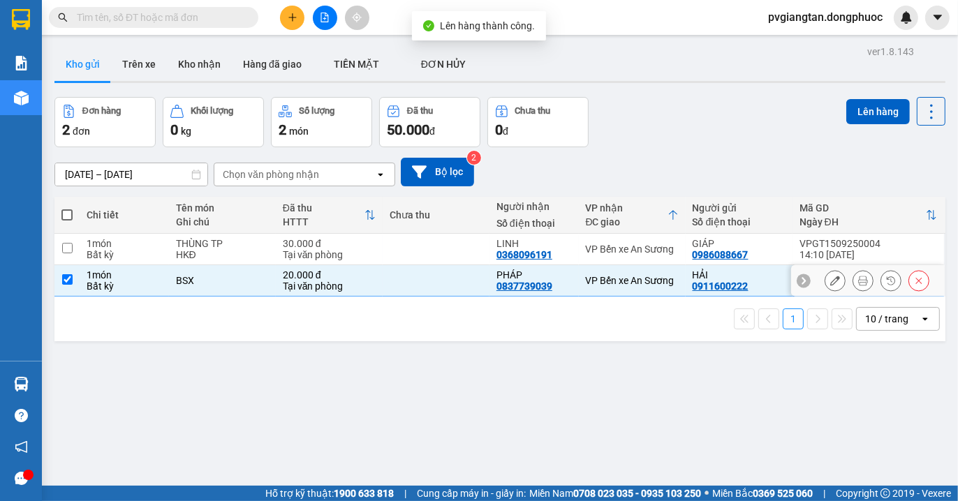
checkbox input "true"
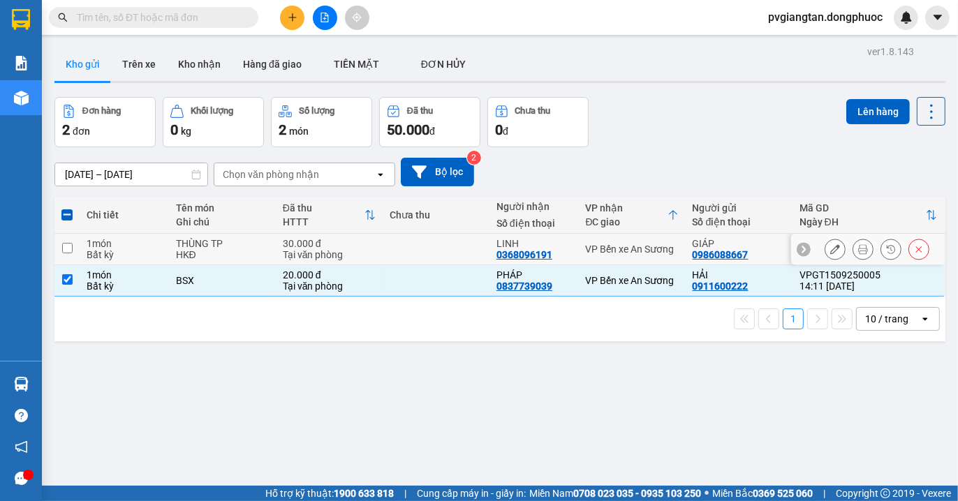
click at [490, 253] on td "LINH 0368096191" at bounding box center [534, 249] width 89 height 31
checkbox input "true"
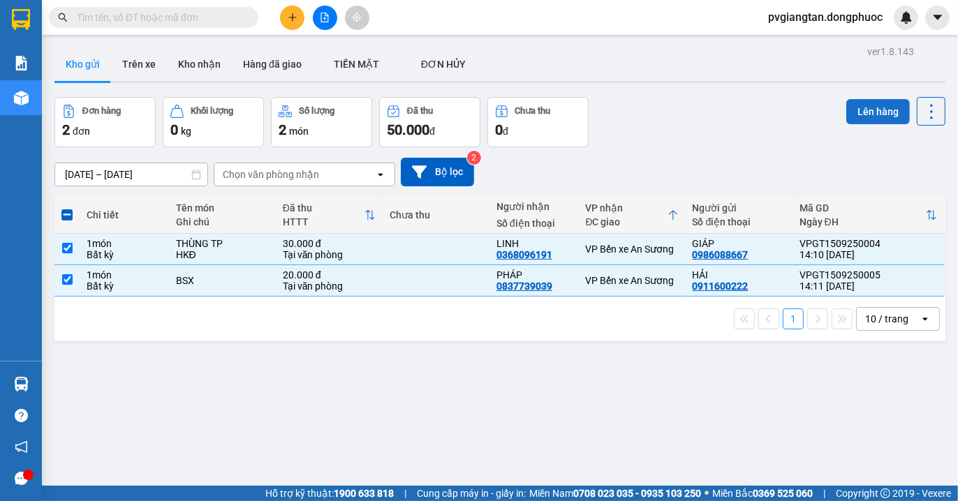
click at [855, 99] on button "Lên hàng" at bounding box center [878, 111] width 64 height 25
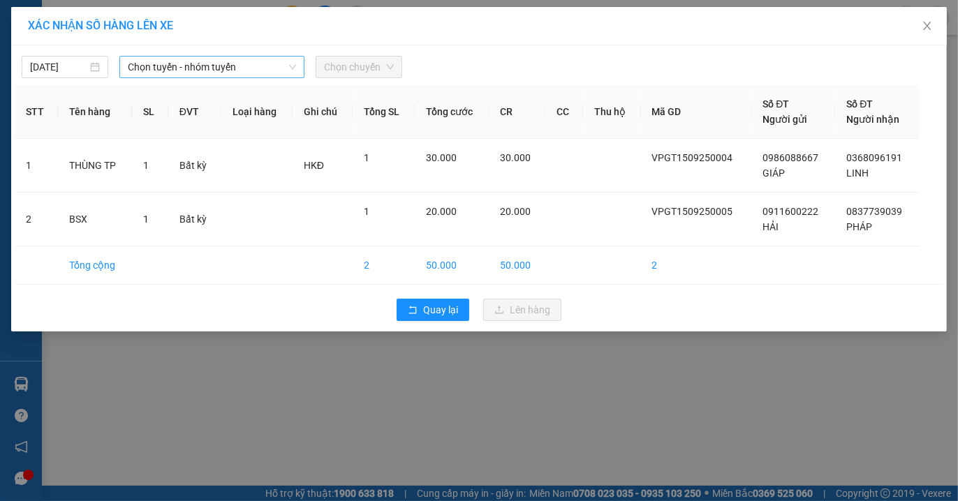
click at [263, 65] on span "Chọn tuyến - nhóm tuyến" at bounding box center [212, 67] width 168 height 21
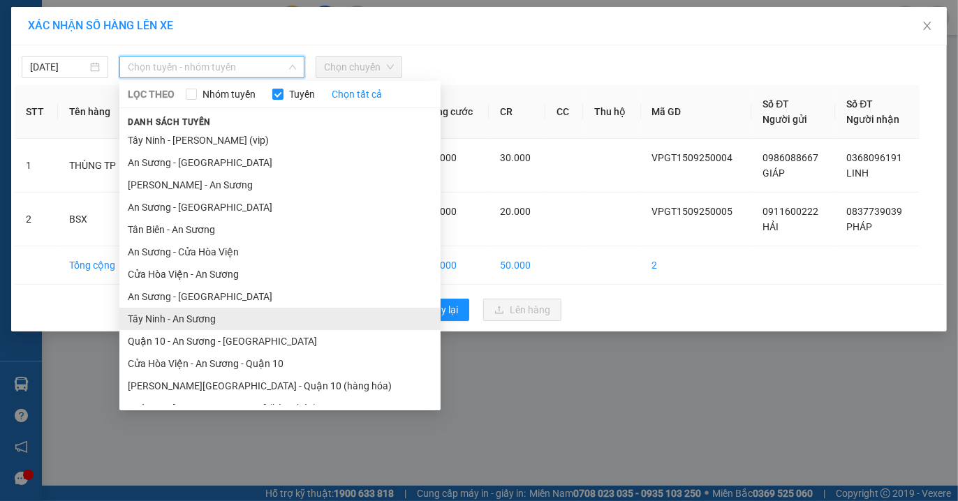
click at [177, 320] on li "Tây Ninh - An Sương" at bounding box center [279, 319] width 321 height 22
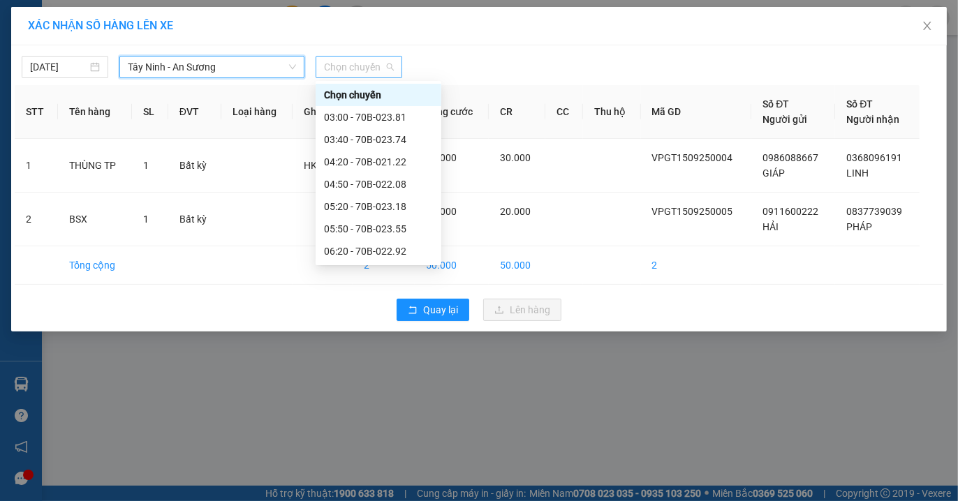
click at [382, 59] on span "Chọn chuyến" at bounding box center [359, 67] width 70 height 21
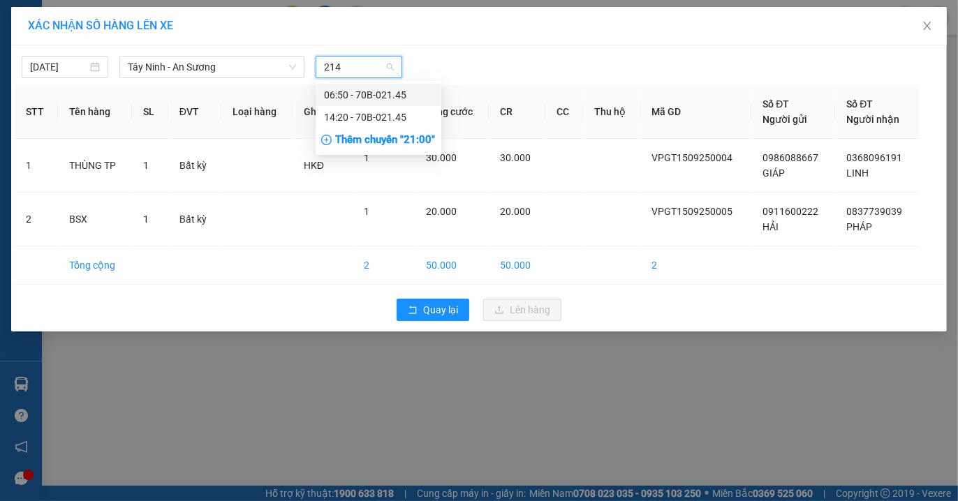
type input "2145"
click at [362, 115] on div "14:20 - 70B-021.45" at bounding box center [378, 117] width 109 height 15
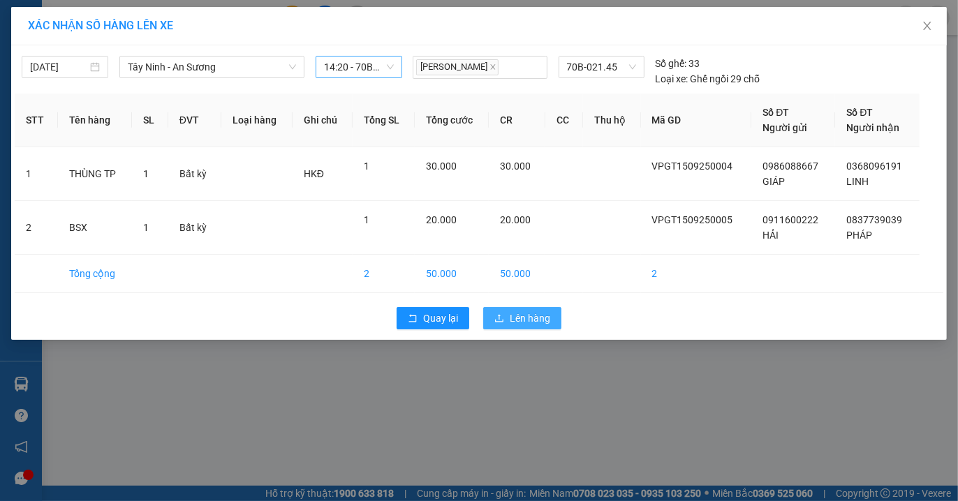
click at [515, 320] on span "Lên hàng" at bounding box center [530, 318] width 41 height 15
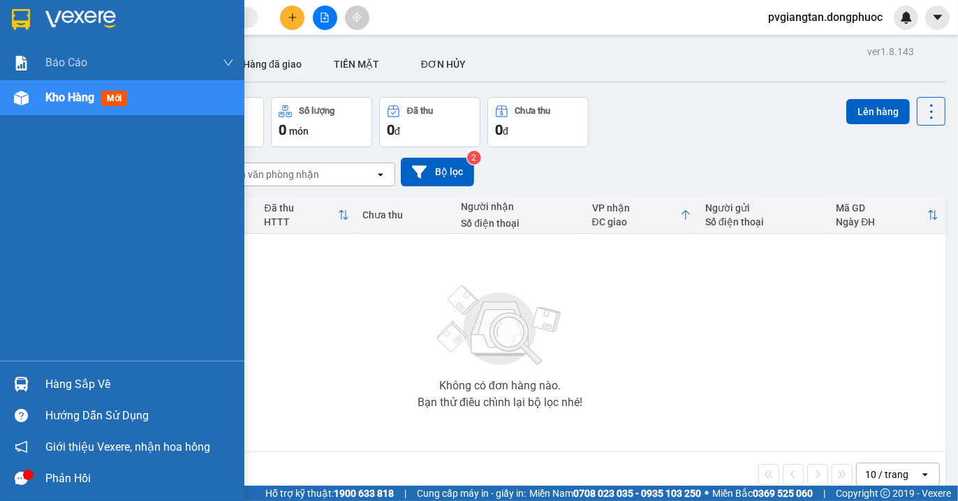
click at [79, 376] on div "Hàng sắp về" at bounding box center [139, 384] width 189 height 21
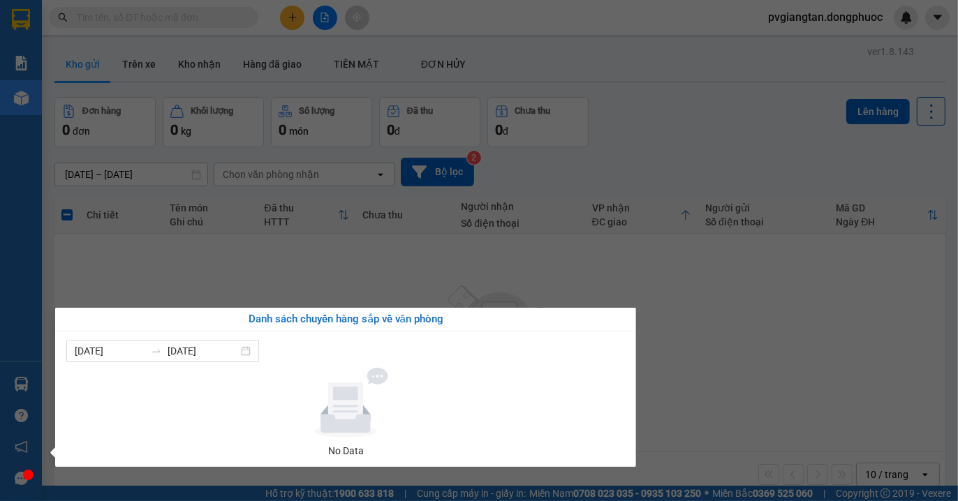
click at [728, 387] on section "Kết quả tìm kiếm ( 0 ) Bộ lọc No Data pvgiangtan.dongphuoc Báo cáo Mẫu 1: Báo c…" at bounding box center [479, 250] width 958 height 501
